Goal: Task Accomplishment & Management: Manage account settings

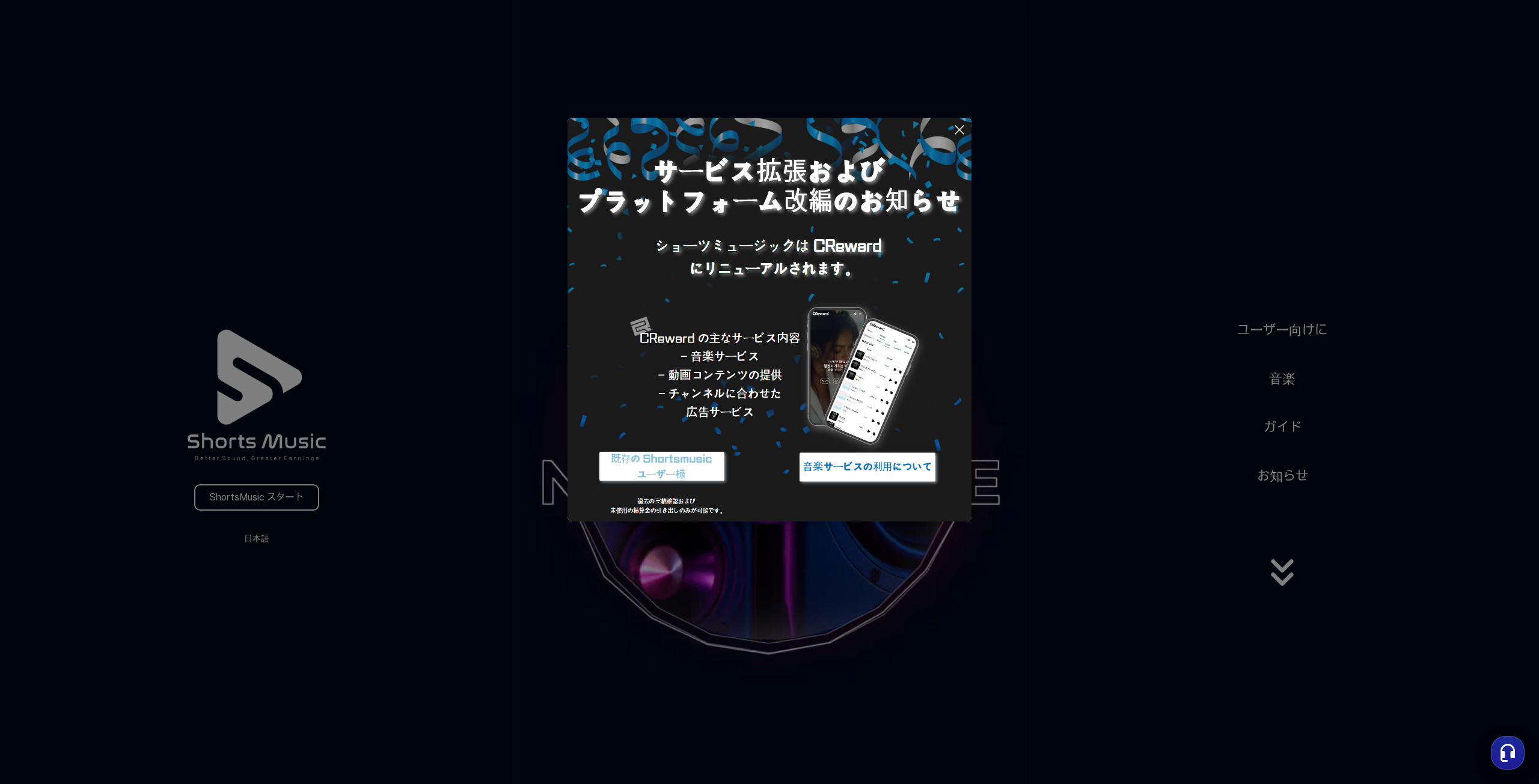
click at [206, 491] on button at bounding box center [770, 392] width 1539 height 784
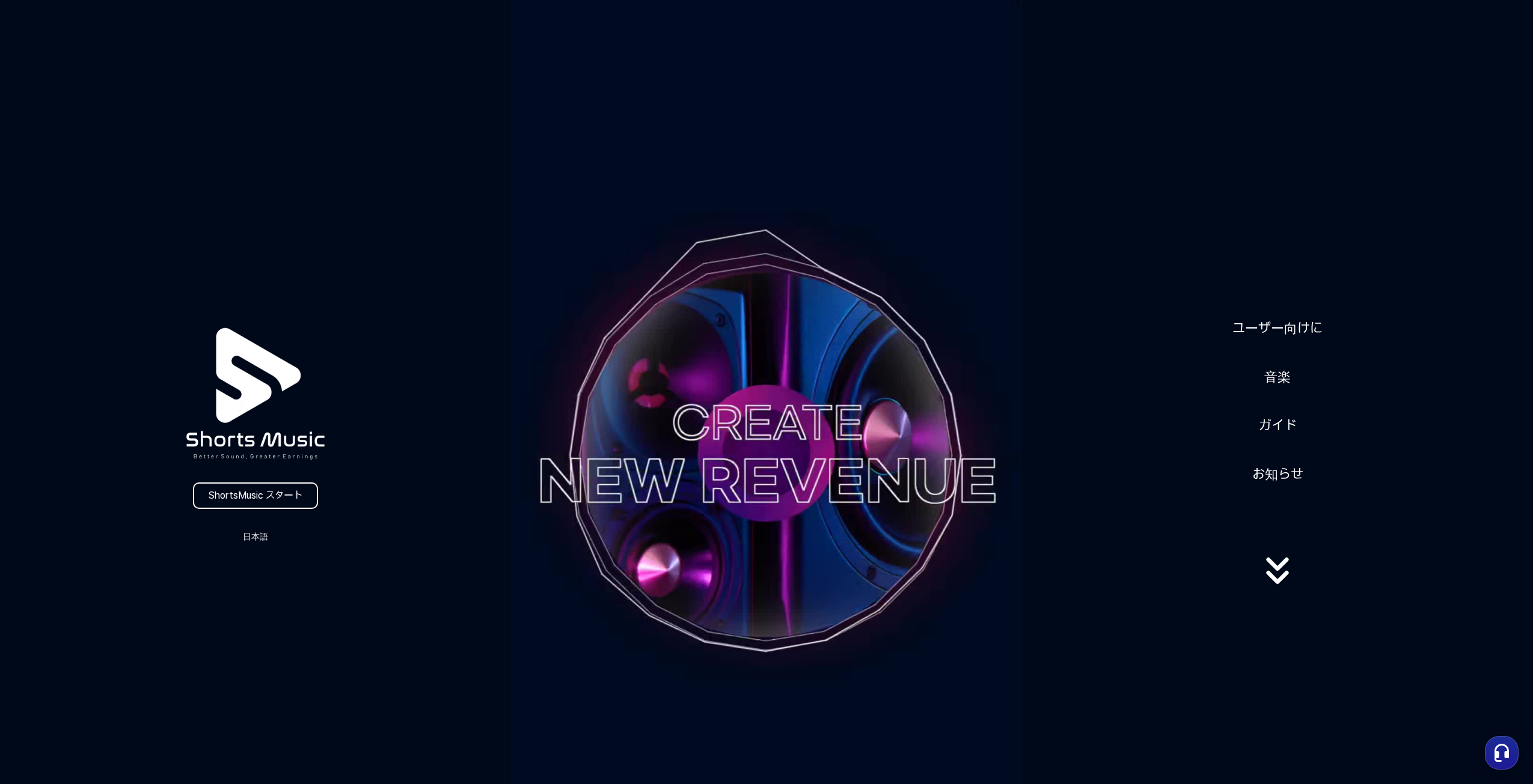
click at [205, 491] on link "ShortsMusic スタート" at bounding box center [255, 496] width 125 height 27
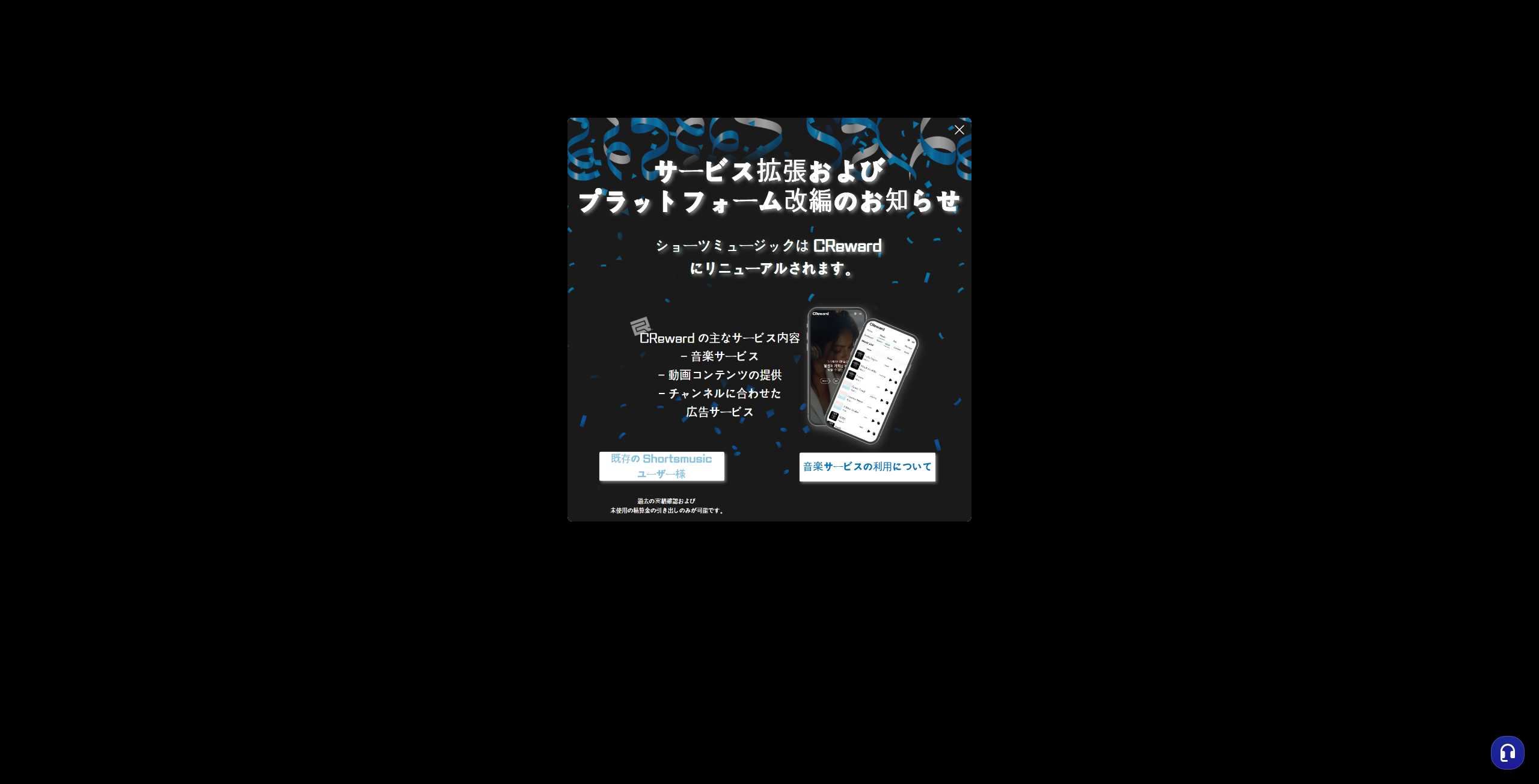
click at [762, 396] on img at bounding box center [770, 319] width 404 height 404
click at [761, 372] on img at bounding box center [770, 319] width 404 height 404
click at [813, 457] on img at bounding box center [868, 466] width 151 height 45
click at [752, 341] on img at bounding box center [770, 319] width 404 height 404
click at [735, 366] on img at bounding box center [770, 319] width 404 height 404
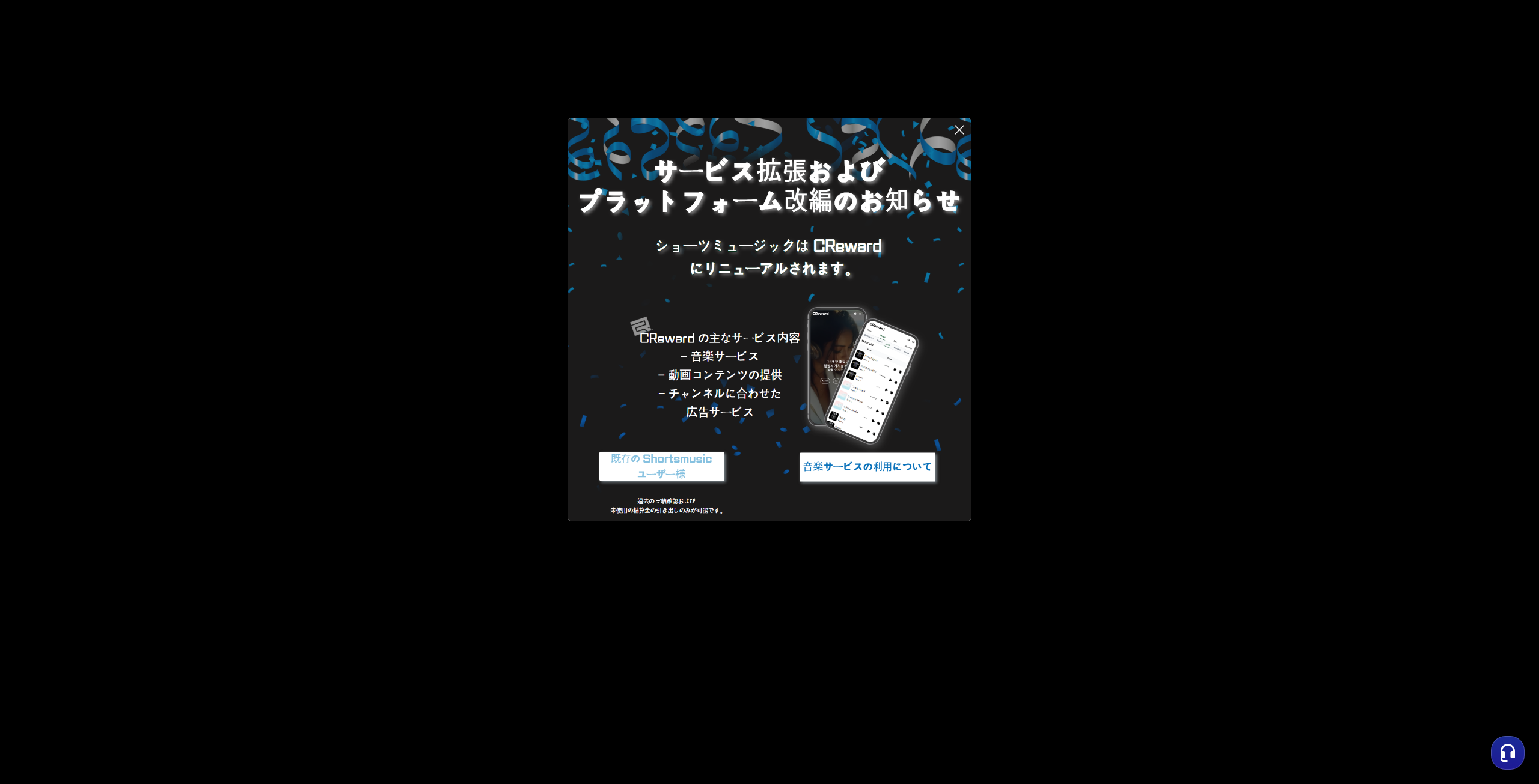
click at [828, 470] on img at bounding box center [868, 466] width 151 height 45
